Goal: Task Accomplishment & Management: Manage account settings

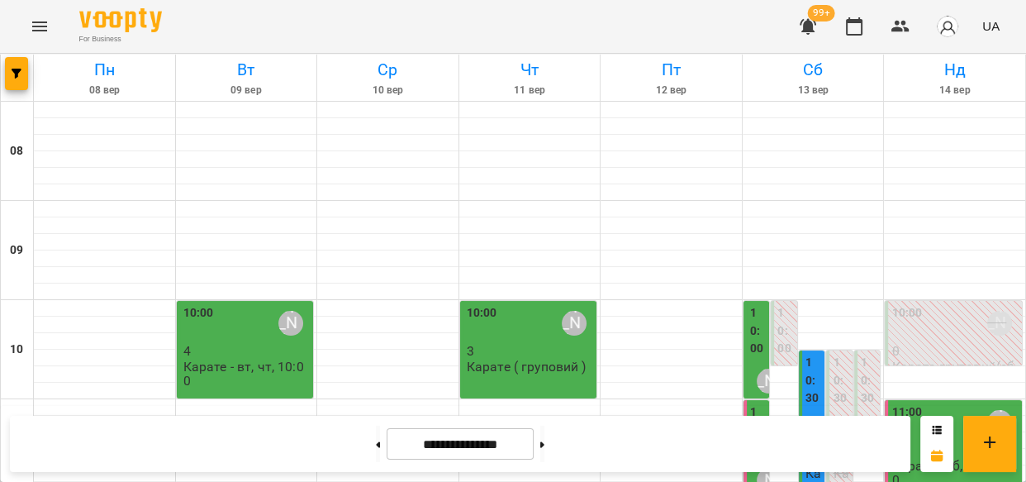
scroll to position [424, 0]
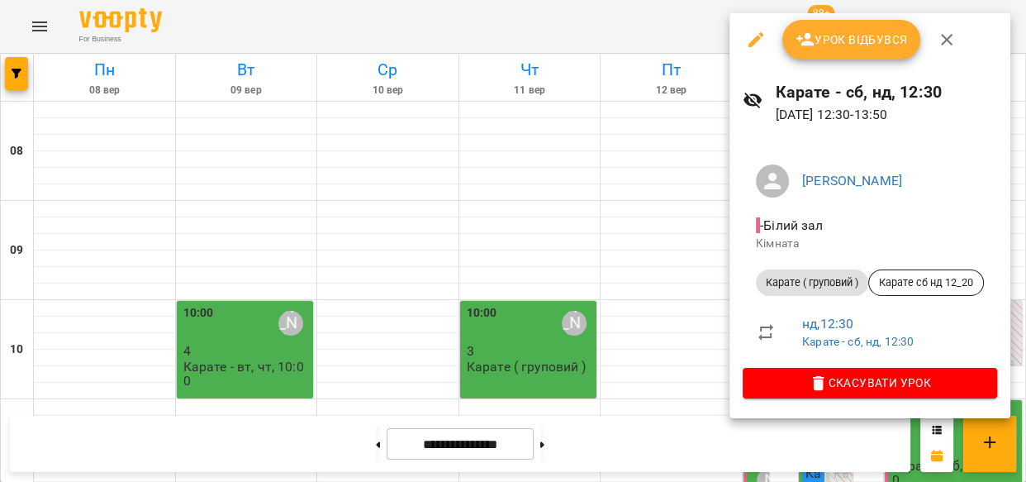
click at [854, 42] on span "Урок відбувся" at bounding box center [852, 40] width 112 height 20
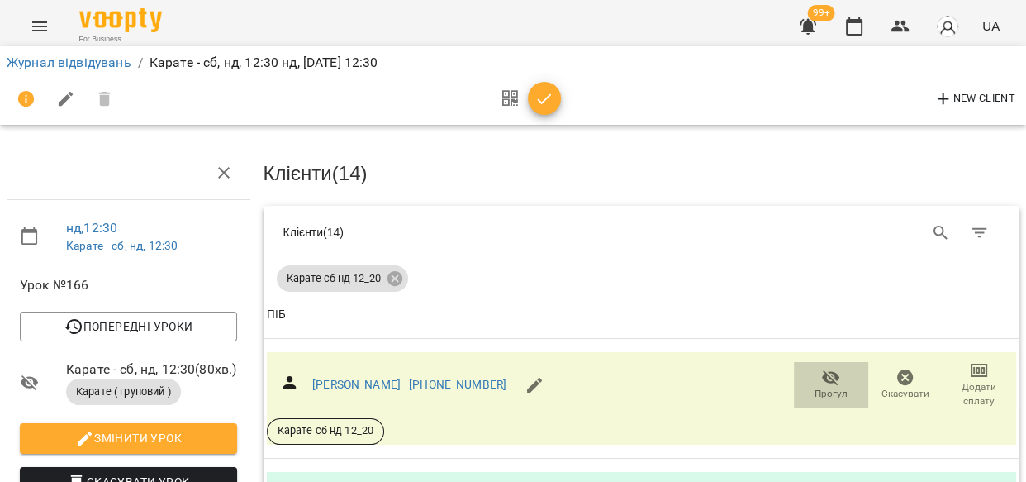
click at [831, 387] on span "Прогул" at bounding box center [831, 394] width 33 height 14
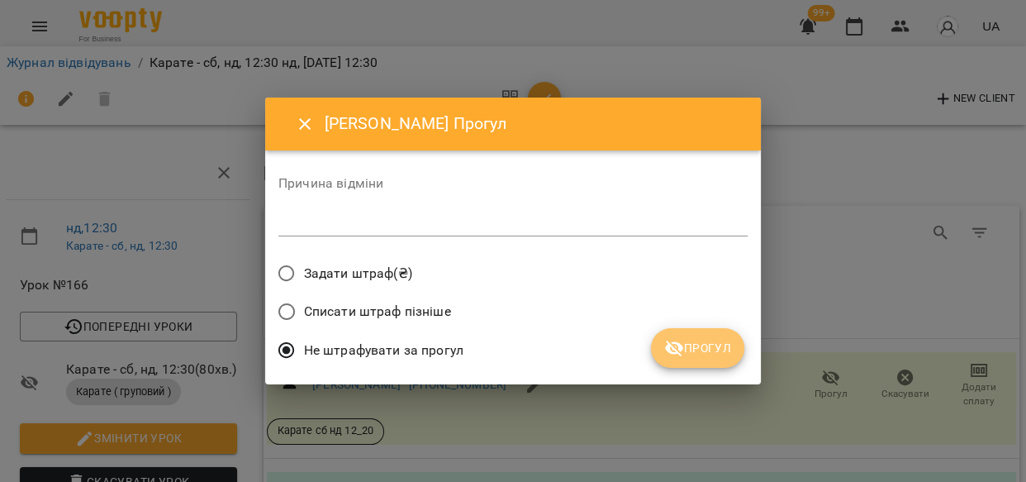
click at [720, 353] on span "Прогул" at bounding box center [697, 348] width 67 height 20
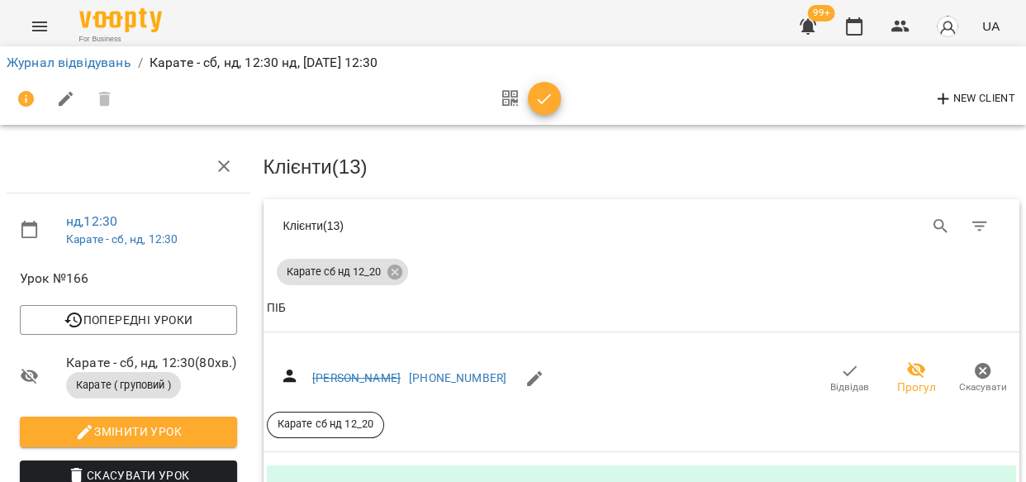
scroll to position [260, 0]
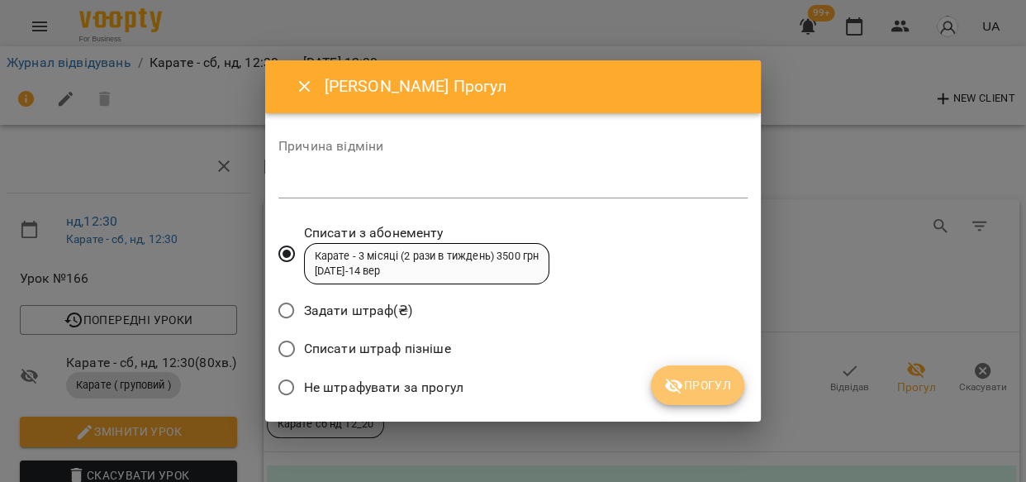
click at [710, 386] on span "Прогул" at bounding box center [697, 385] width 67 height 20
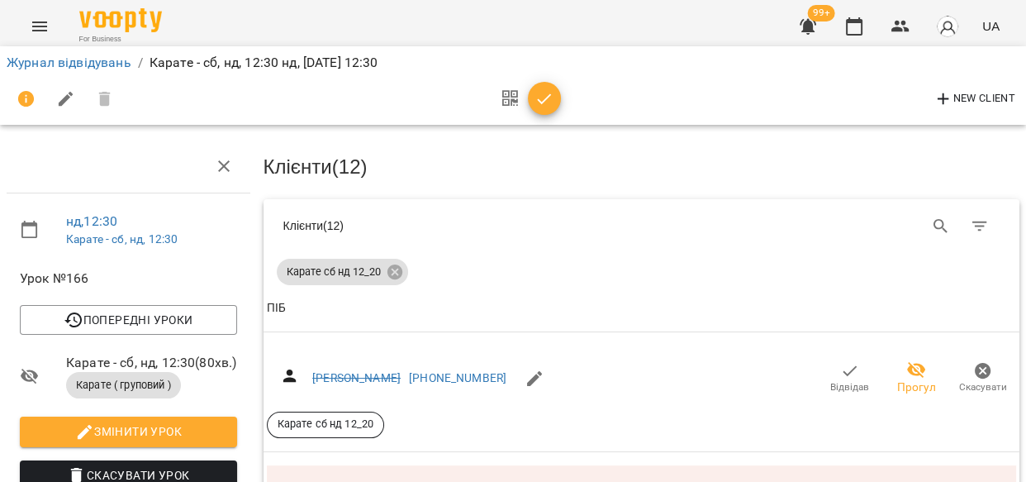
scroll to position [770, 0]
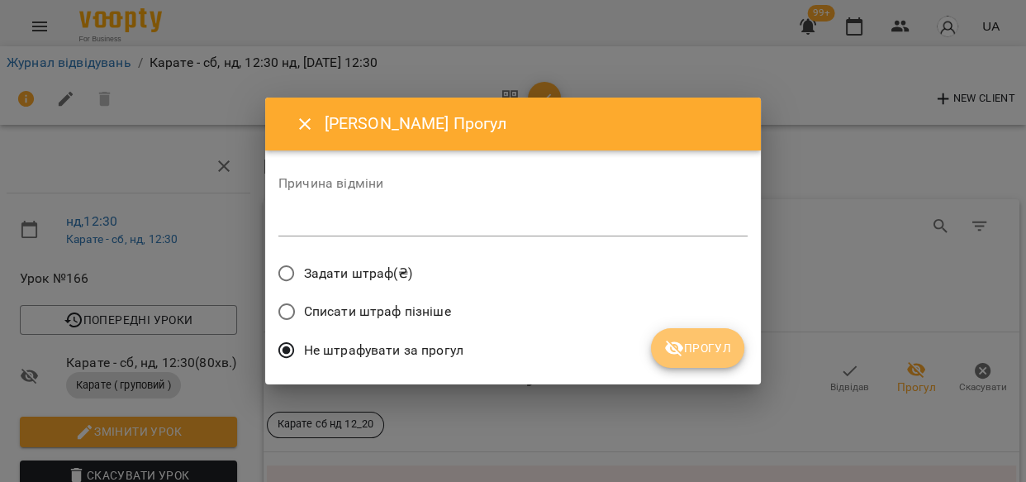
click at [686, 361] on button "Прогул" at bounding box center [697, 348] width 93 height 40
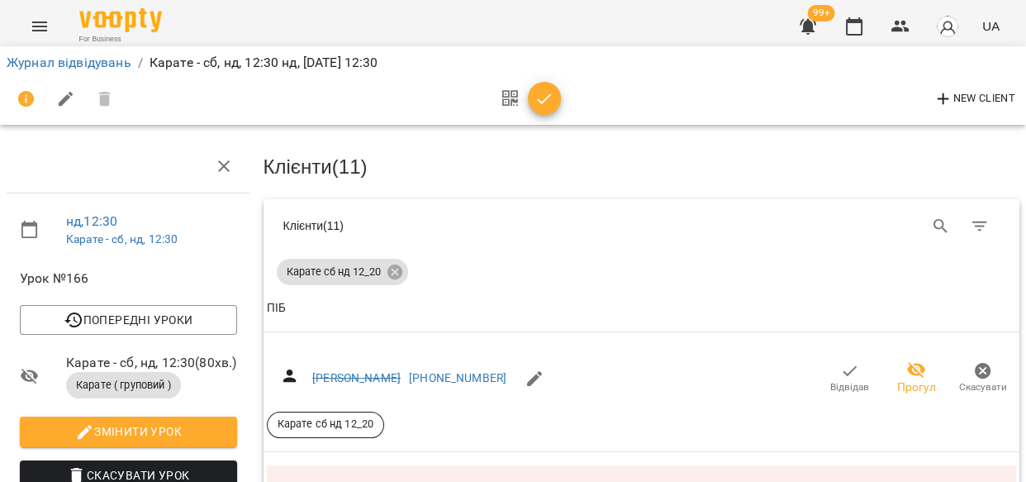
scroll to position [1142, 0]
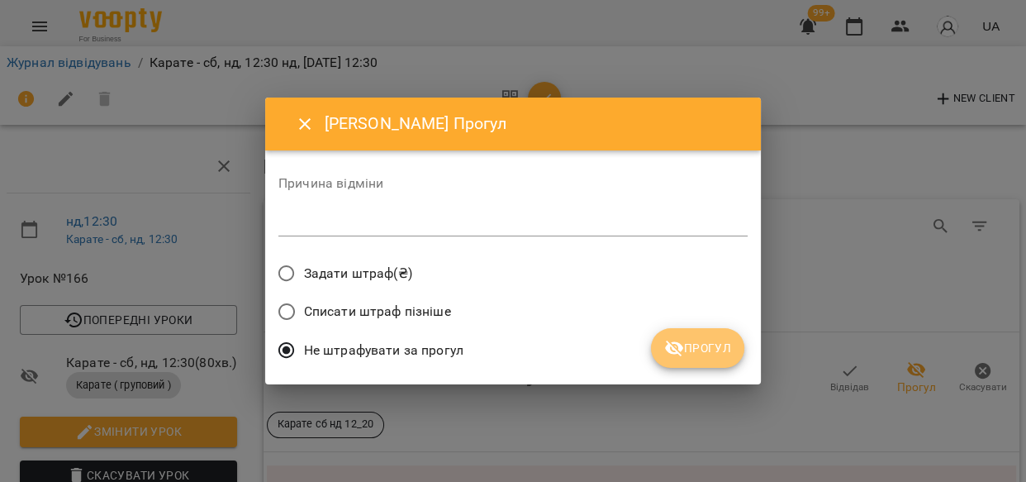
click at [725, 344] on span "Прогул" at bounding box center [697, 348] width 67 height 20
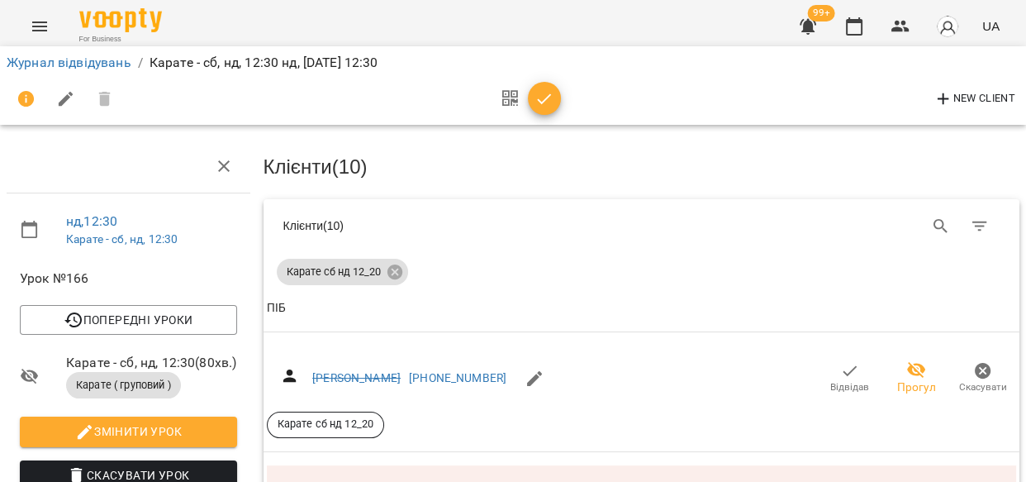
scroll to position [1674, 0]
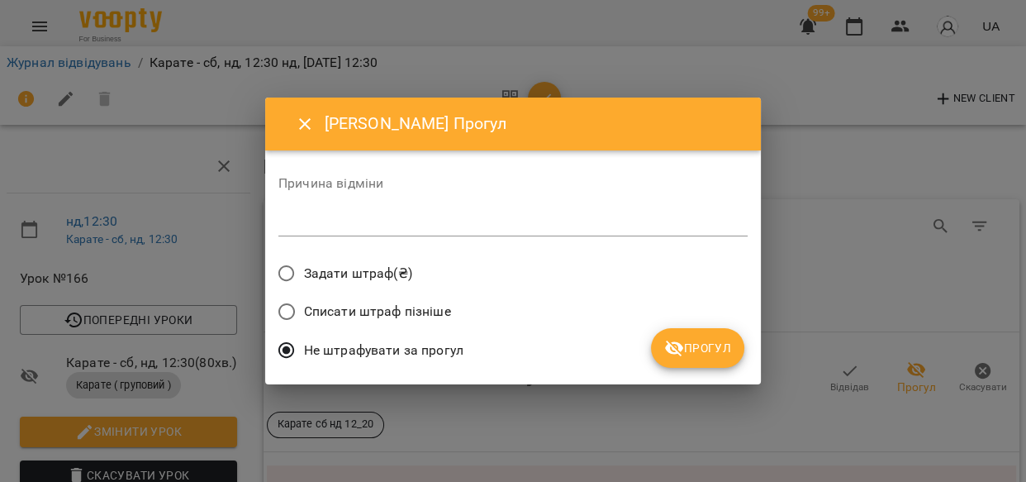
click at [710, 346] on span "Прогул" at bounding box center [697, 348] width 67 height 20
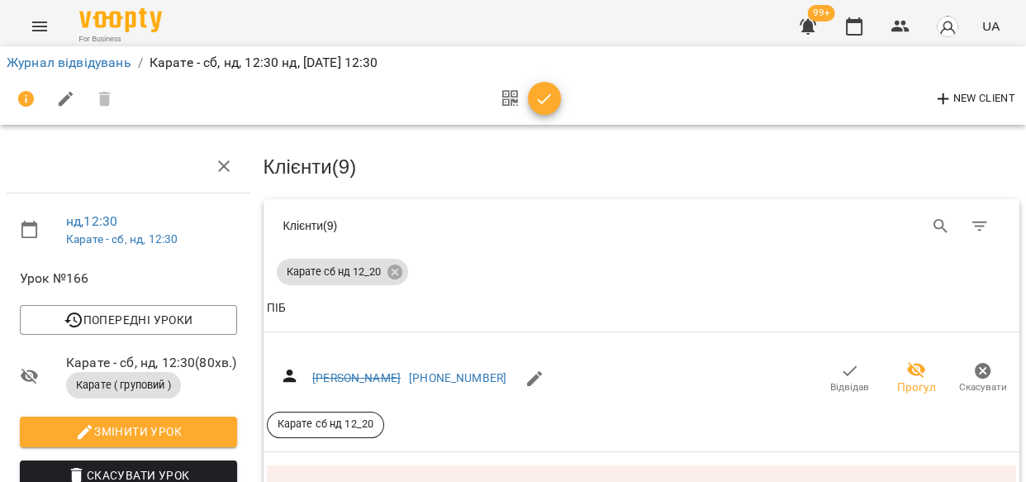
scroll to position [1758, 0]
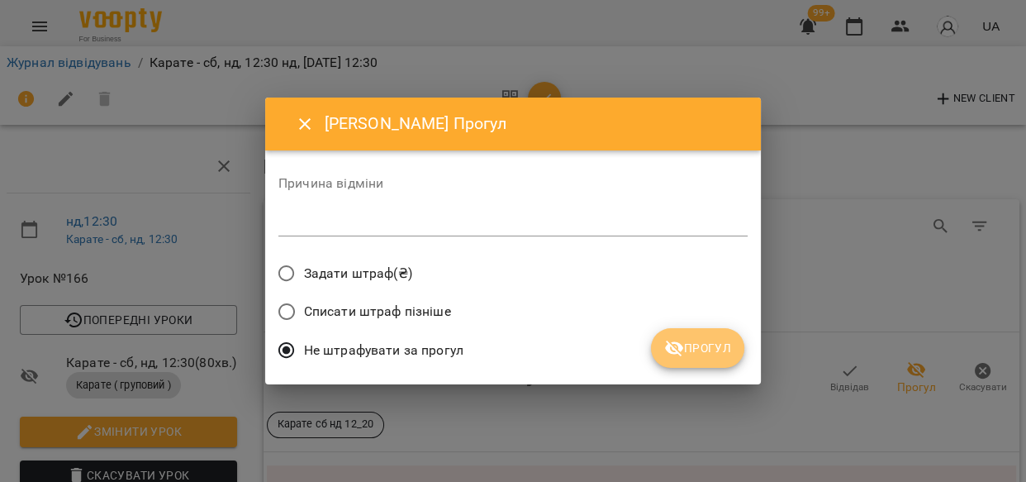
click at [687, 357] on span "Прогул" at bounding box center [697, 348] width 67 height 20
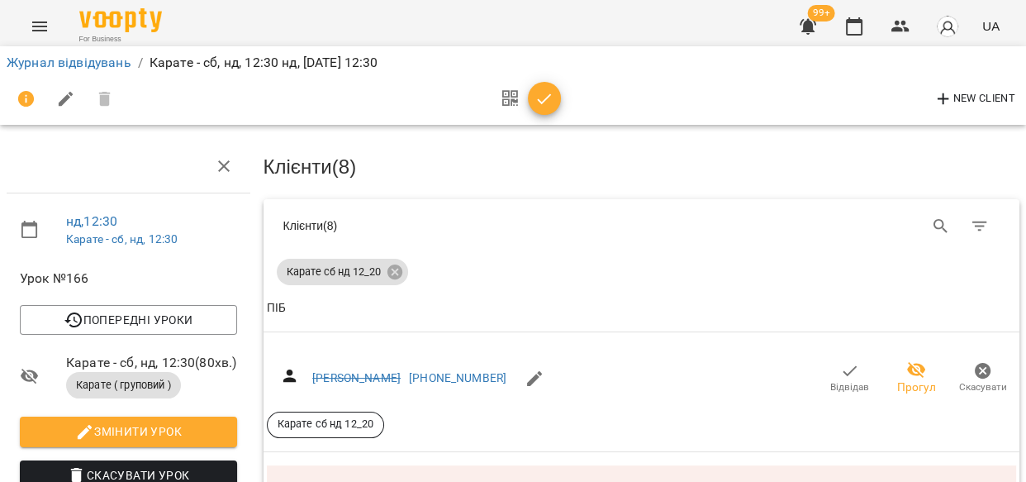
scroll to position [1573, 0]
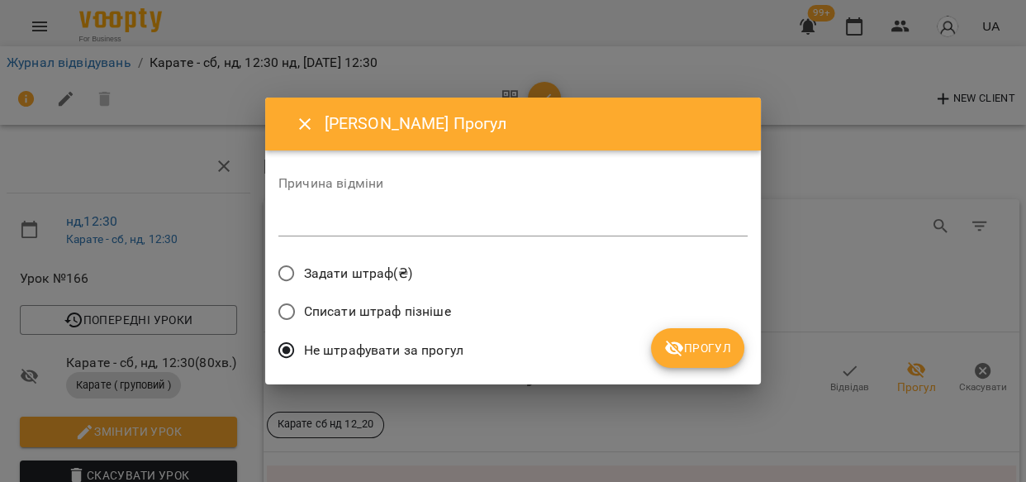
click at [729, 347] on span "Прогул" at bounding box center [697, 348] width 67 height 20
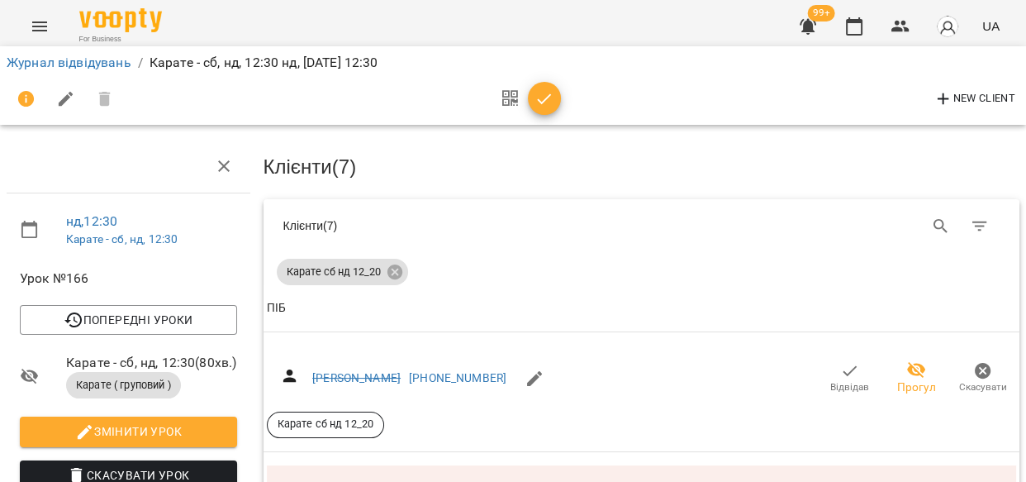
scroll to position [898, 0]
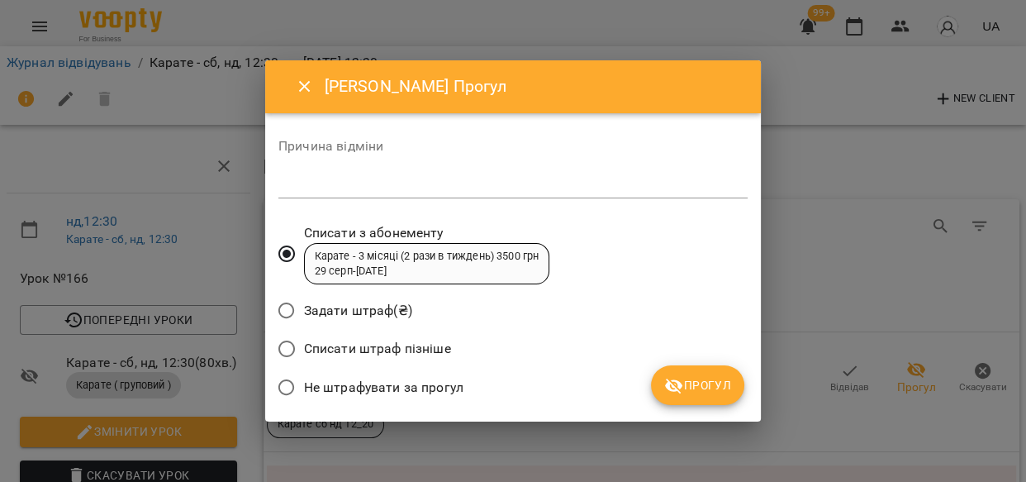
click at [702, 384] on span "Прогул" at bounding box center [697, 385] width 67 height 20
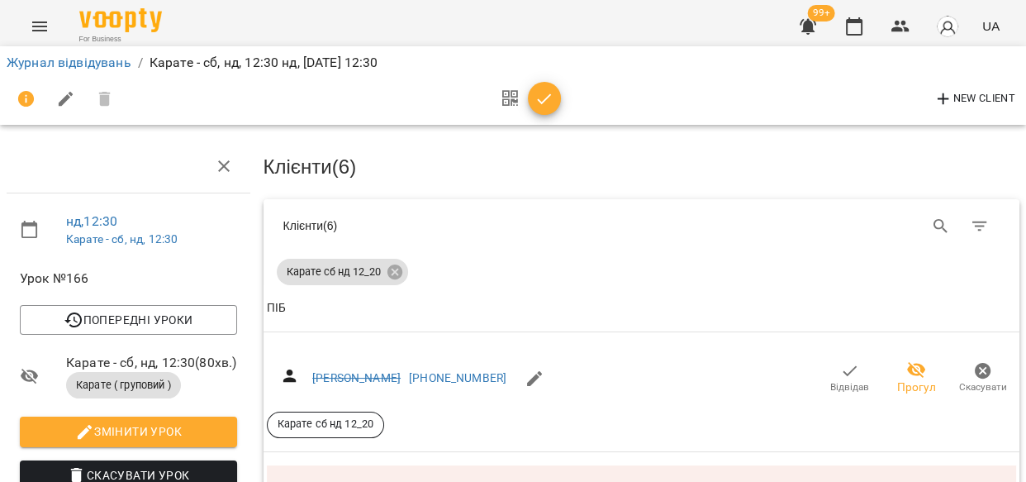
scroll to position [83, 0]
click at [931, 216] on icon "Search" at bounding box center [941, 226] width 20 height 20
click at [396, 264] on icon at bounding box center [394, 271] width 15 height 15
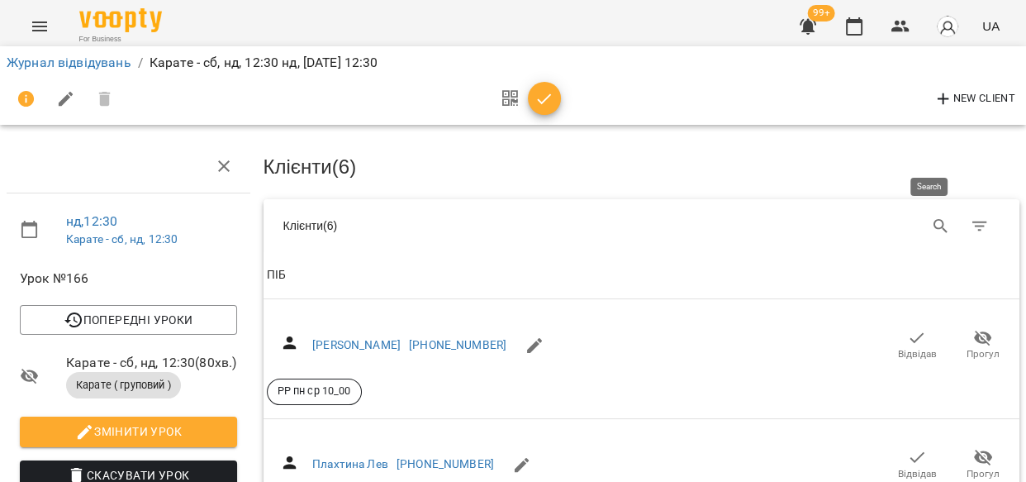
click at [931, 216] on icon "Search" at bounding box center [941, 226] width 20 height 20
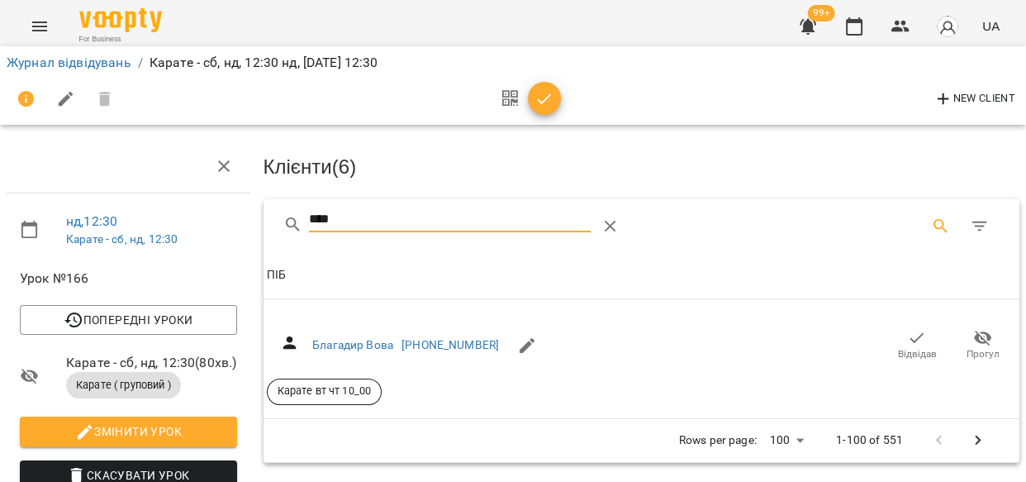
type input "****"
click at [894, 328] on span "Відвідав" at bounding box center [917, 344] width 46 height 33
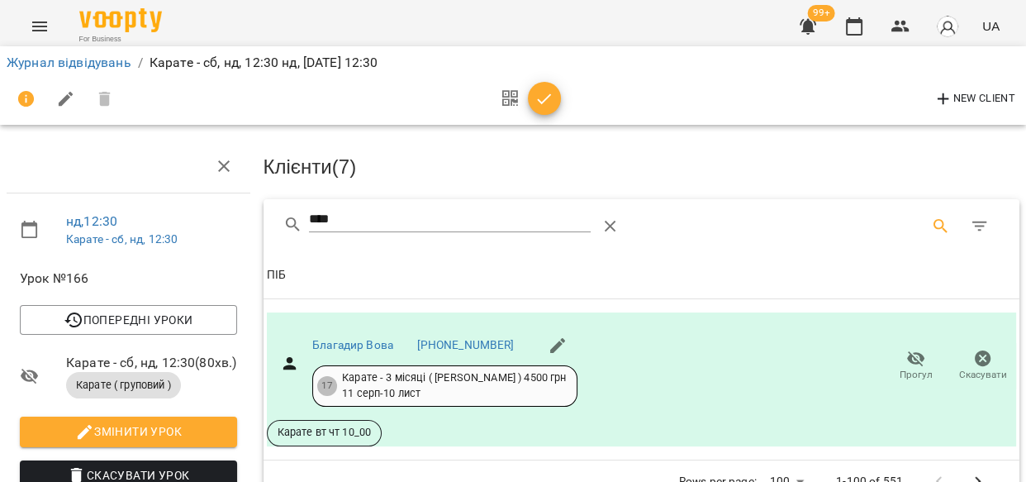
click at [549, 102] on icon "button" at bounding box center [544, 99] width 20 height 20
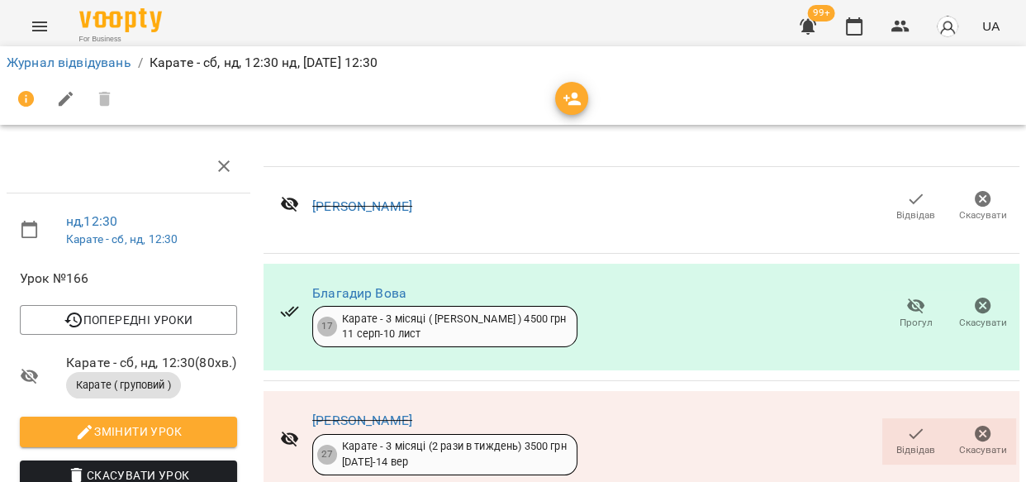
scroll to position [0, 0]
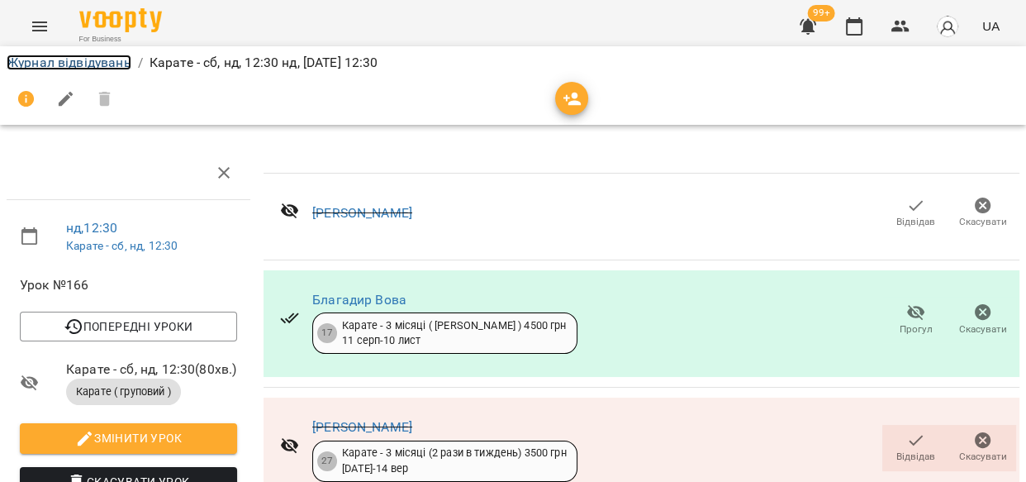
click at [44, 64] on link "Журнал відвідувань" at bounding box center [69, 63] width 125 height 16
